Goal: Task Accomplishment & Management: Manage account settings

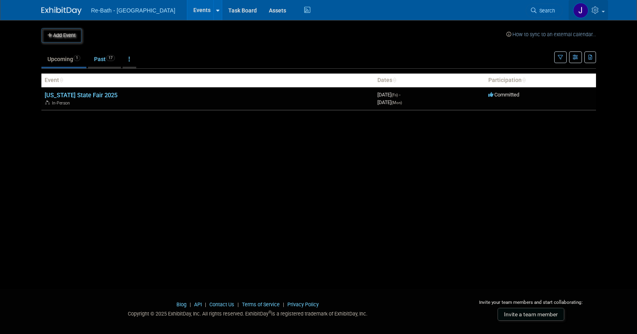
click at [595, 12] on icon at bounding box center [595, 9] width 9 height 7
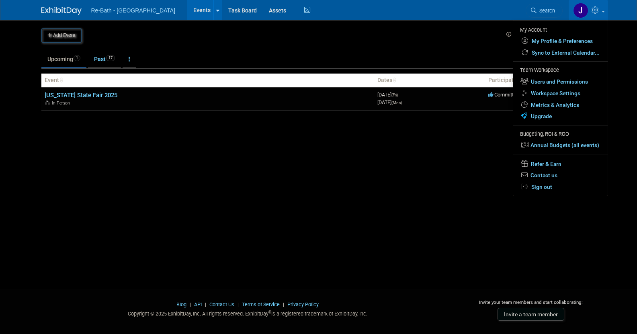
click at [595, 12] on icon at bounding box center [595, 9] width 9 height 7
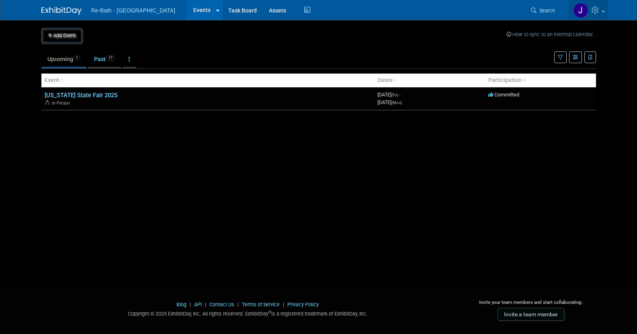
click at [595, 12] on icon at bounding box center [595, 9] width 9 height 7
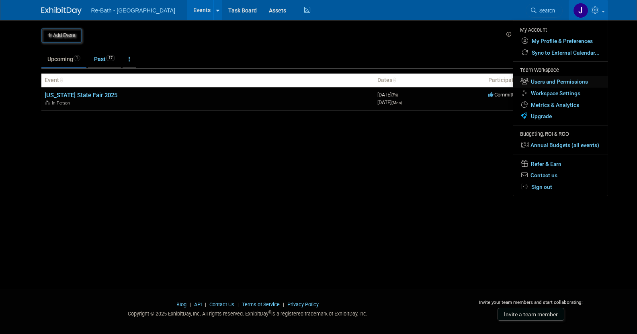
click at [567, 80] on link "Users and Permissions" at bounding box center [560, 82] width 94 height 12
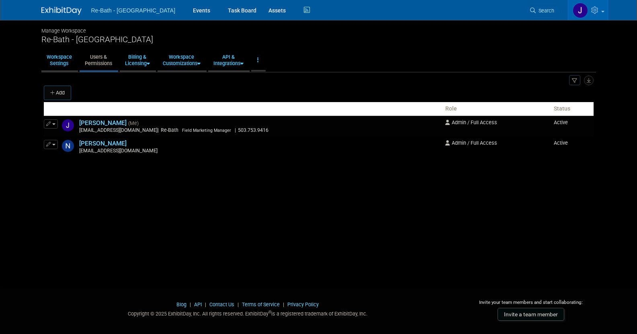
click at [61, 92] on button "Add" at bounding box center [57, 93] width 27 height 14
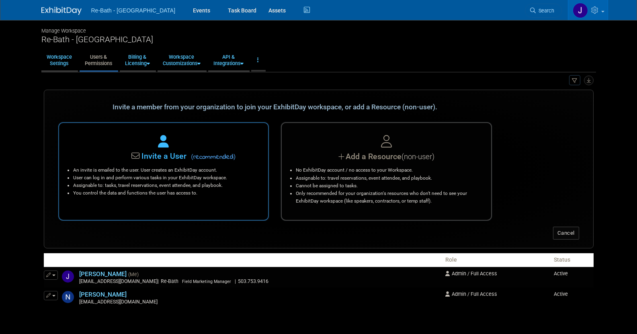
click at [193, 156] on span "(" at bounding box center [192, 157] width 2 height 8
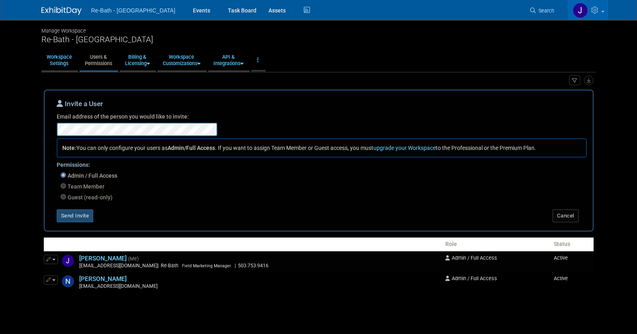
click at [79, 214] on button "Send Invite" at bounding box center [75, 215] width 37 height 13
